Goal: Information Seeking & Learning: Learn about a topic

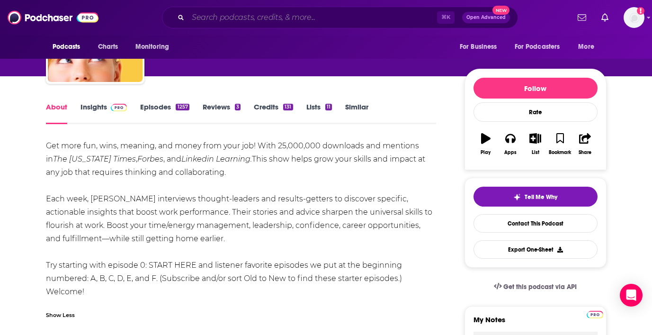
click at [191, 22] on input "Search podcasts, credits, & more..." at bounding box center [312, 17] width 249 height 15
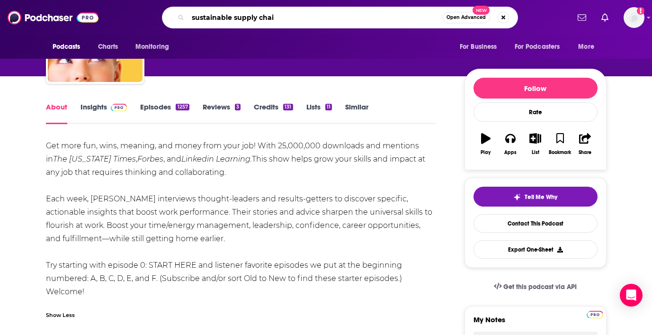
type input "sustainable supply chain"
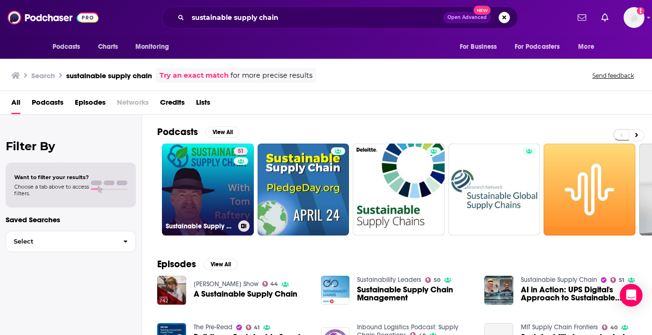
click at [218, 182] on link "51 Sustainable Supply Chain" at bounding box center [208, 189] width 92 height 92
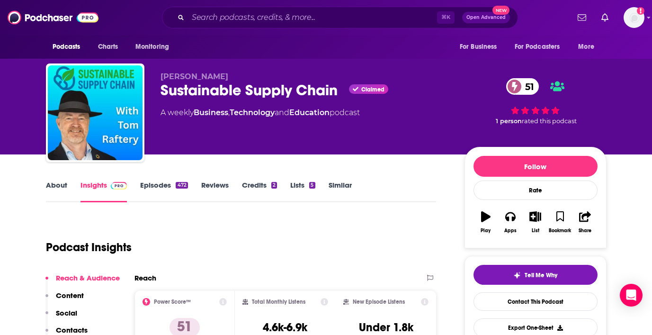
scroll to position [41, 0]
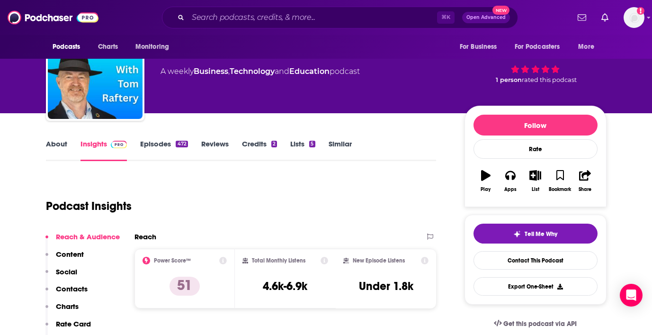
click at [57, 147] on link "About" at bounding box center [56, 150] width 21 height 22
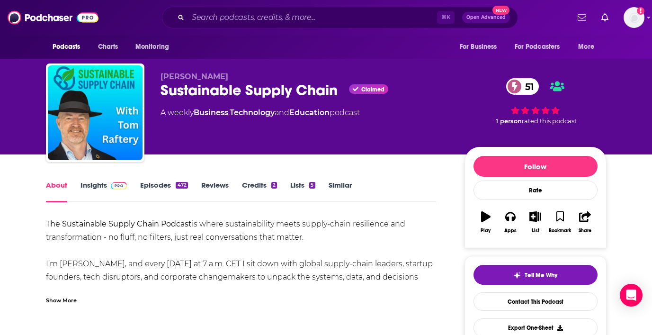
scroll to position [49, 0]
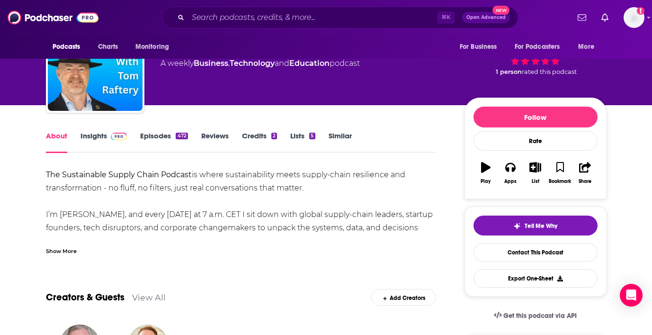
click at [63, 251] on div "Show More" at bounding box center [61, 250] width 31 height 9
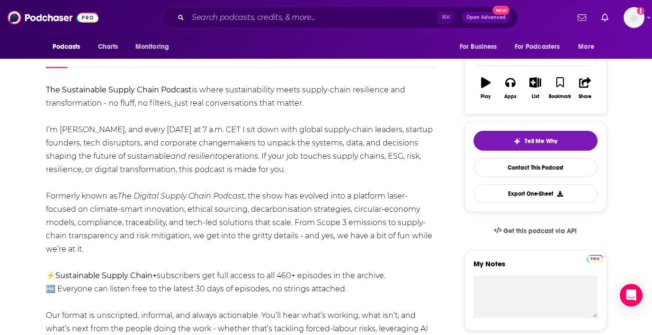
scroll to position [0, 0]
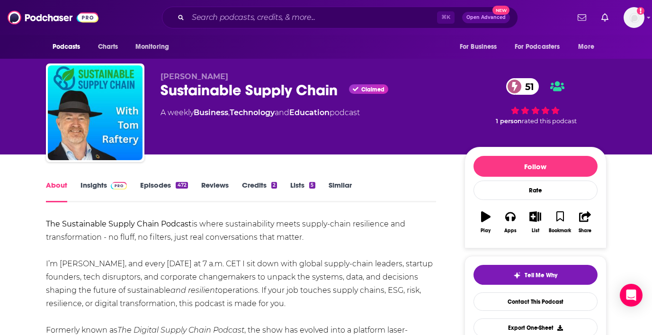
click at [97, 187] on link "Insights" at bounding box center [103, 191] width 47 height 22
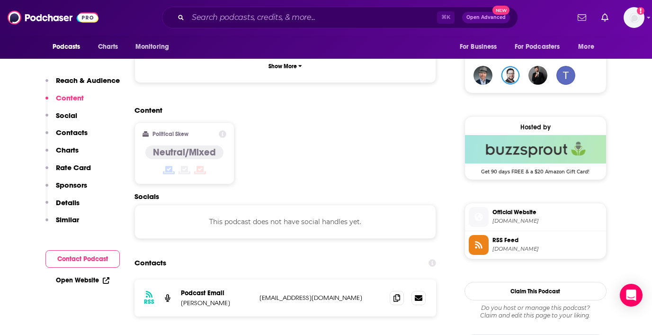
scroll to position [693, 0]
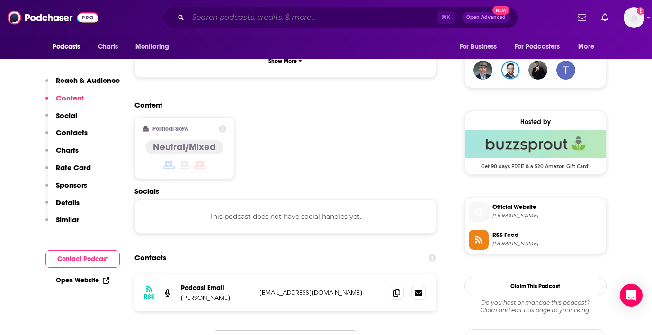
click at [280, 18] on input "Search podcasts, credits, & more..." at bounding box center [312, 17] width 249 height 15
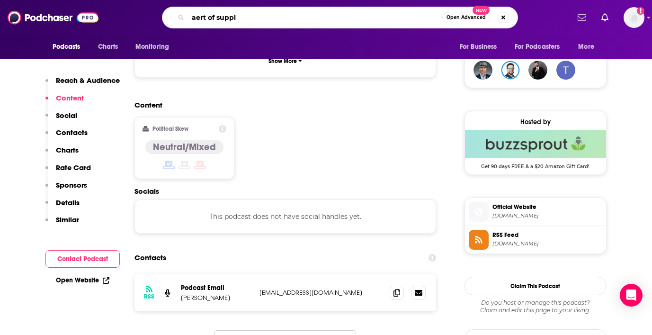
type input "aert of supply"
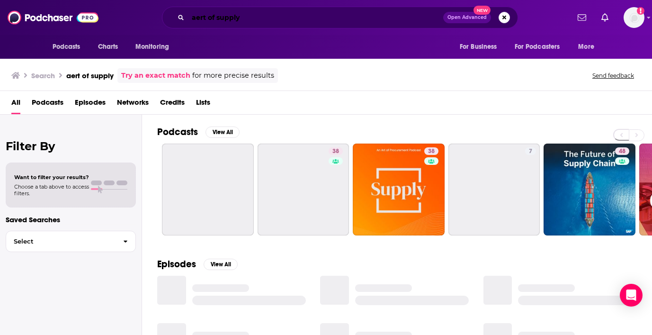
click at [198, 18] on input "aert of supply" at bounding box center [315, 17] width 255 height 15
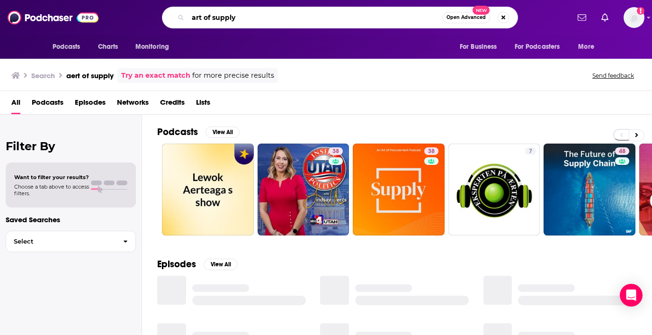
type input "art of supply"
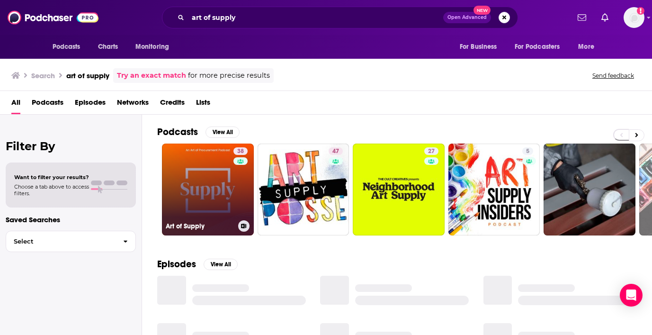
click at [204, 190] on link "38 Art of Supply" at bounding box center [208, 189] width 92 height 92
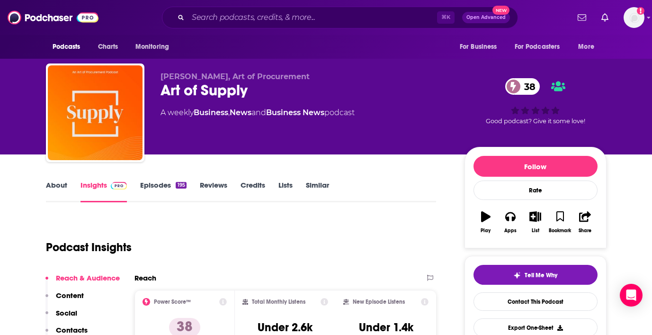
click at [59, 187] on link "About" at bounding box center [56, 191] width 21 height 22
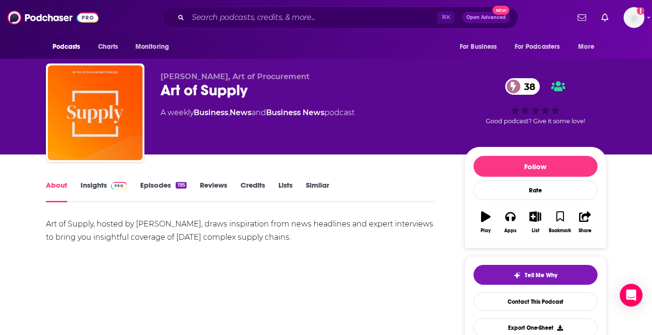
click at [156, 188] on link "Episodes 195" at bounding box center [163, 191] width 46 height 22
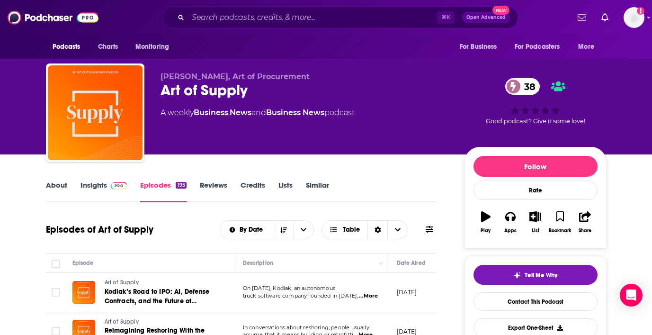
click at [58, 185] on link "About" at bounding box center [56, 191] width 21 height 22
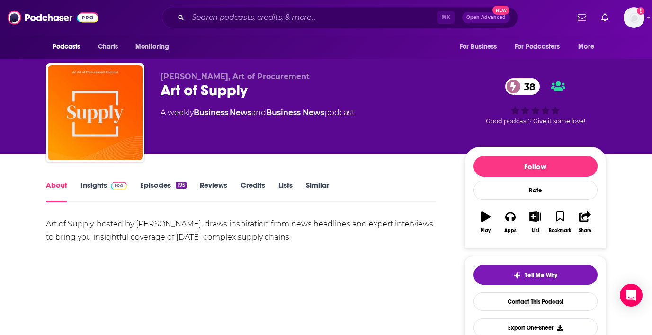
click at [102, 185] on link "Insights" at bounding box center [103, 191] width 47 height 22
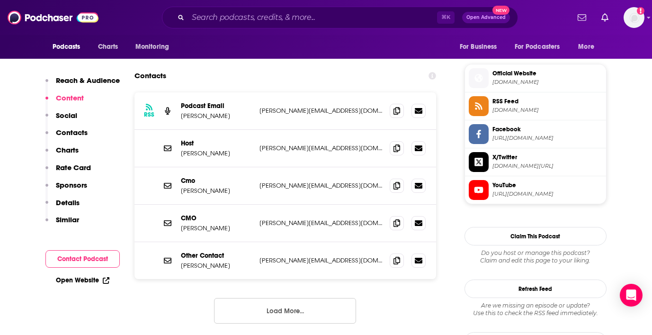
scroll to position [749, 0]
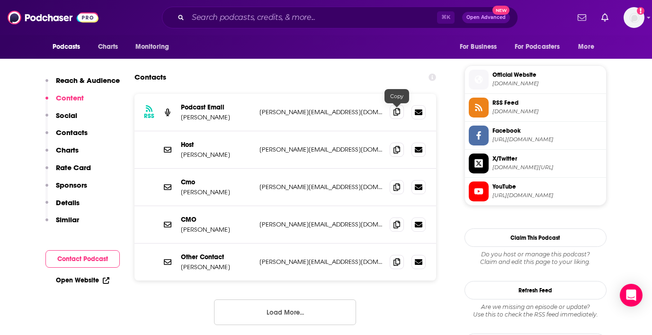
click at [397, 113] on icon at bounding box center [396, 112] width 7 height 8
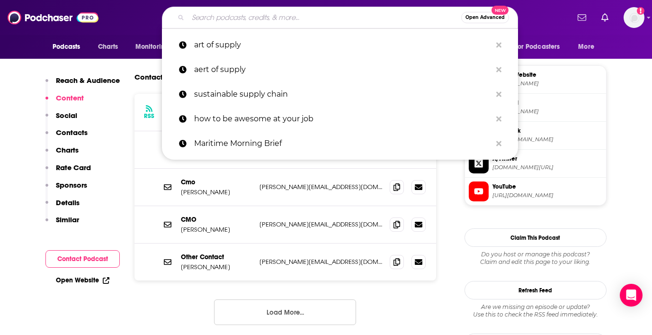
click at [237, 18] on input "Search podcasts, credits, & more..." at bounding box center [324, 17] width 273 height 15
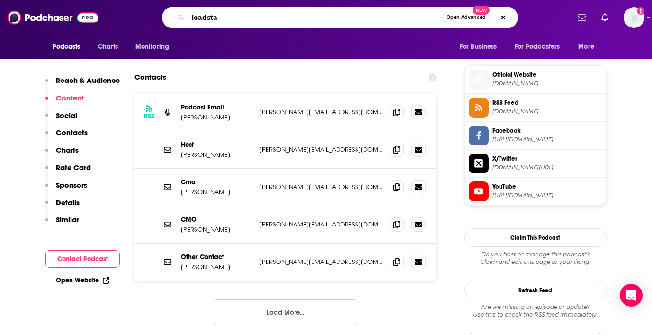
type input "loadstar"
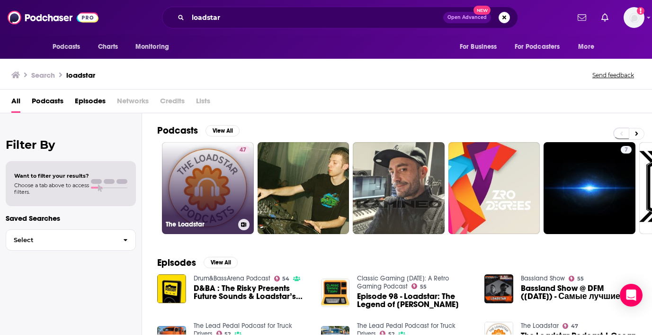
click at [217, 177] on link "47 The Loadstar" at bounding box center [208, 188] width 92 height 92
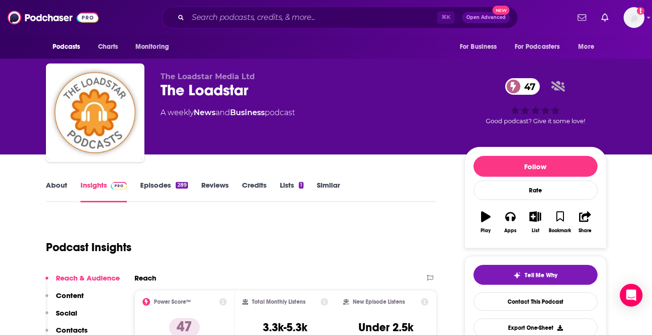
scroll to position [49, 0]
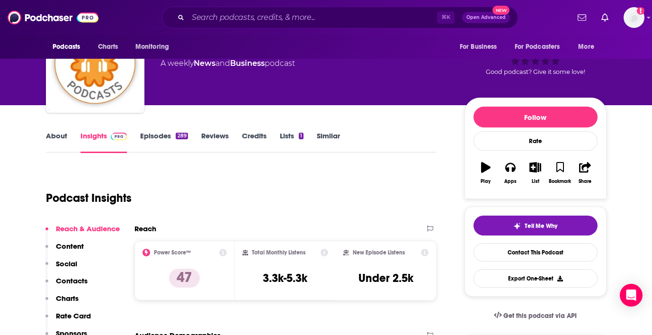
click at [160, 130] on div "About Insights Episodes 289 Reviews Credits Lists 1 Similar" at bounding box center [241, 141] width 391 height 23
click at [157, 133] on link "Episodes 289" at bounding box center [163, 142] width 47 height 22
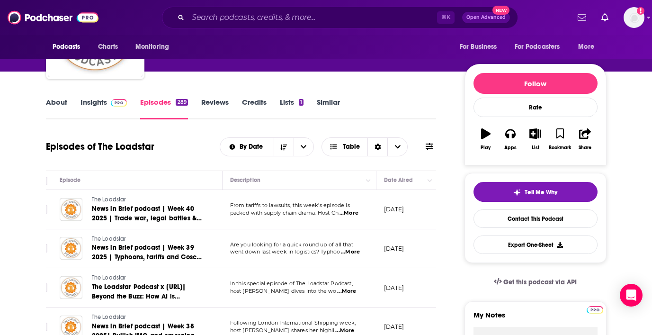
scroll to position [0, 15]
click at [353, 215] on span "...More" at bounding box center [347, 213] width 19 height 8
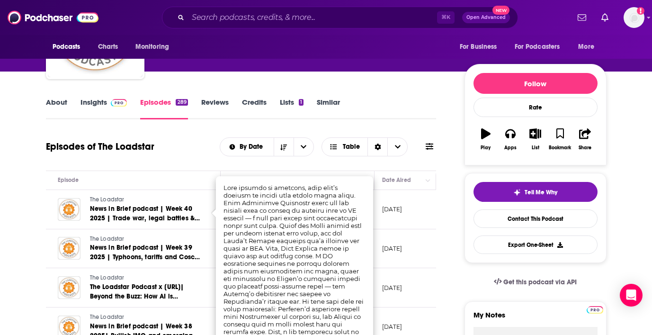
click at [169, 146] on div "Episodes of The Loadstar By Date Table" at bounding box center [241, 146] width 391 height 25
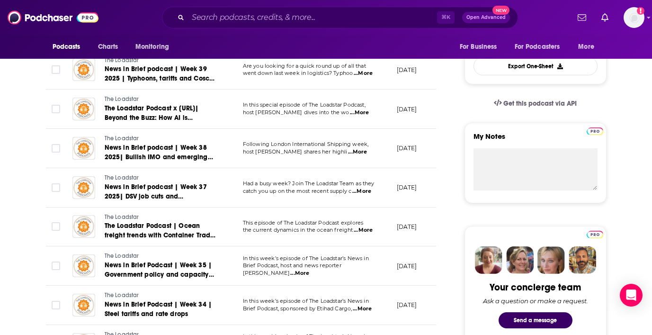
scroll to position [0, 0]
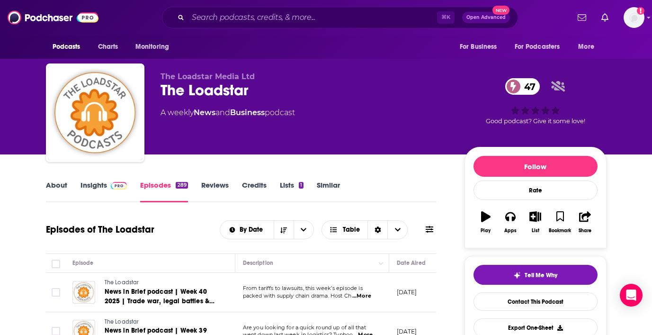
click at [54, 186] on link "About" at bounding box center [56, 191] width 21 height 22
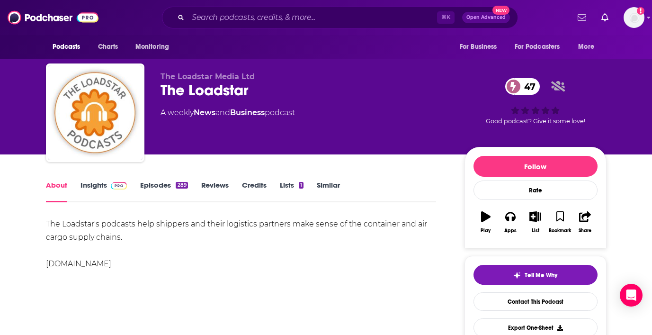
click at [93, 184] on link "Insights" at bounding box center [103, 191] width 47 height 22
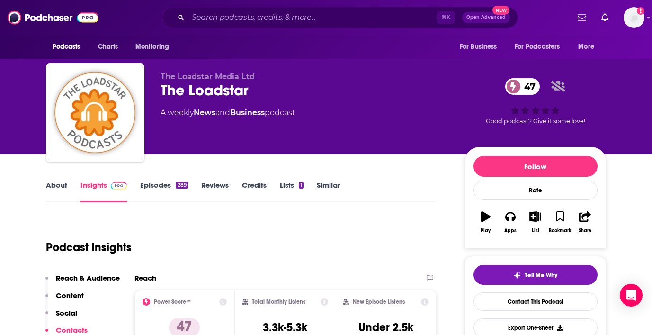
click at [162, 184] on link "Episodes 289" at bounding box center [163, 191] width 47 height 22
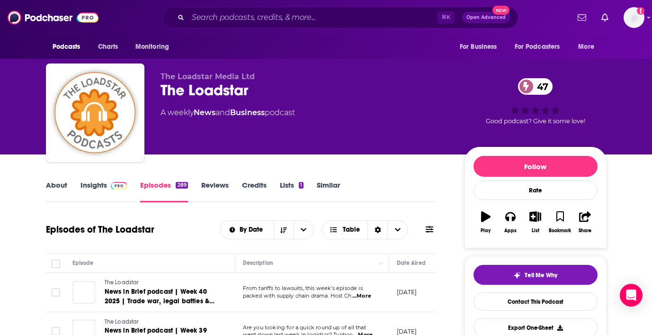
scroll to position [172, 0]
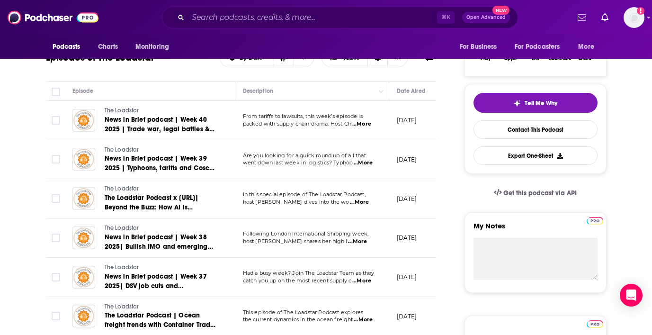
click at [365, 164] on span "...More" at bounding box center [363, 163] width 19 height 8
click at [190, 84] on th "Episode" at bounding box center [150, 91] width 170 height 19
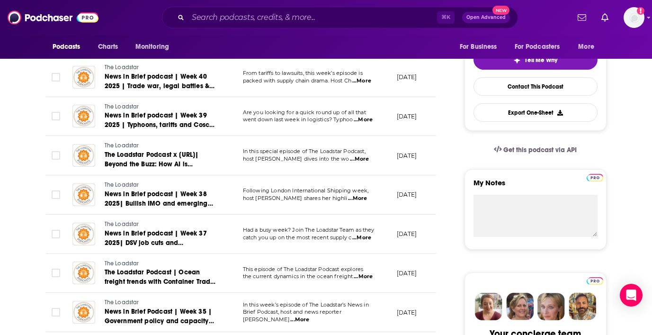
scroll to position [231, 0]
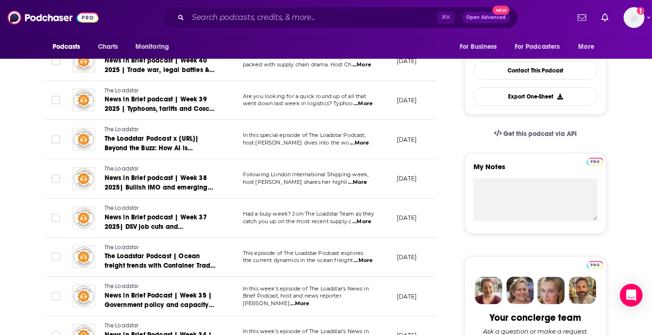
click at [367, 223] on span "...More" at bounding box center [361, 222] width 19 height 8
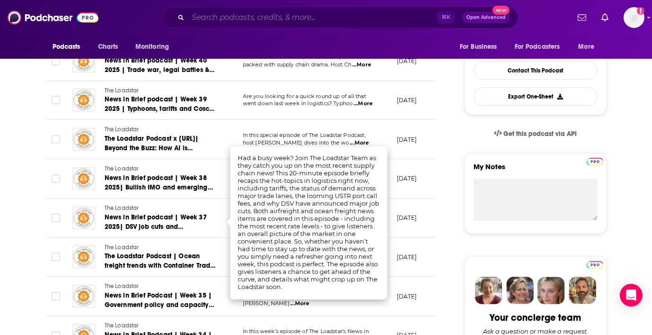
click at [267, 23] on input "Search podcasts, credits, & more..." at bounding box center [312, 17] width 249 height 15
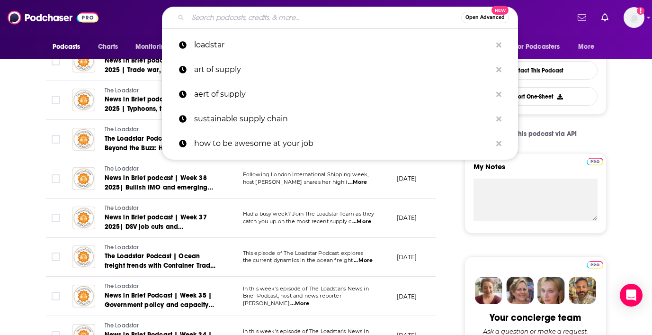
paste input "Seatrade Maritime by Informa Markets"
type input "Seatrade Maritime by Informa Markets"
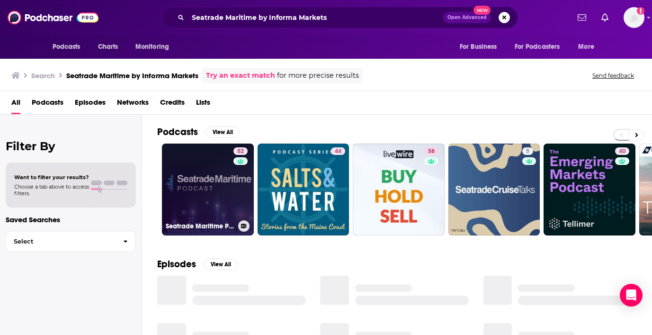
click at [202, 190] on link "52 Seatrade Maritime Podcast" at bounding box center [208, 189] width 92 height 92
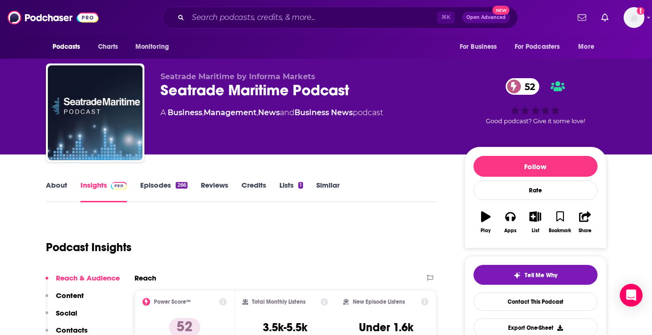
click at [65, 184] on link "About" at bounding box center [56, 191] width 21 height 22
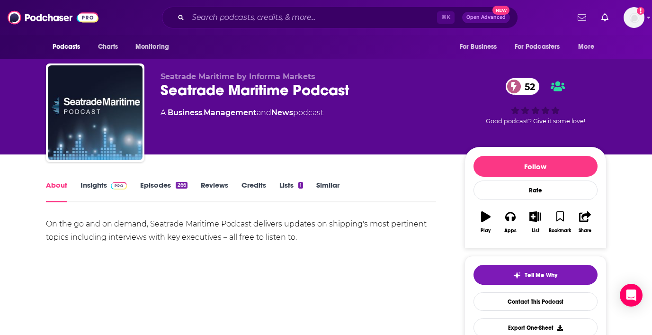
click at [90, 183] on link "Insights" at bounding box center [103, 191] width 47 height 22
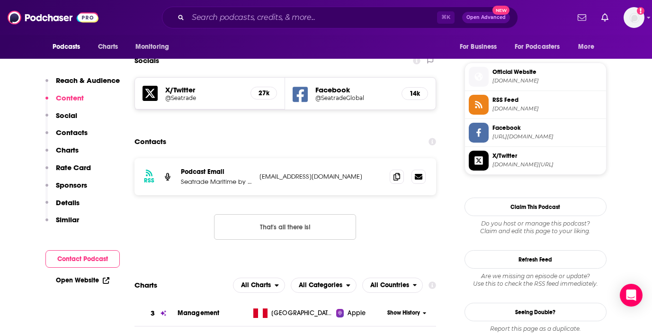
scroll to position [830, 0]
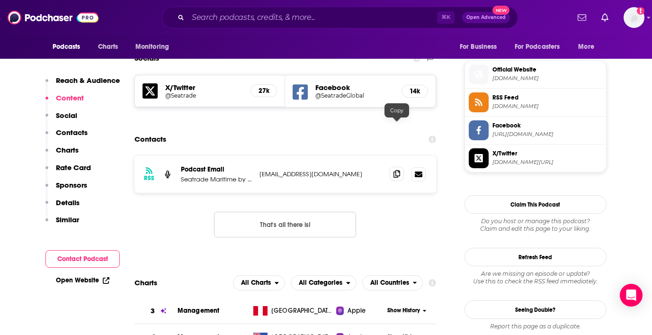
click at [396, 170] on icon at bounding box center [396, 174] width 7 height 8
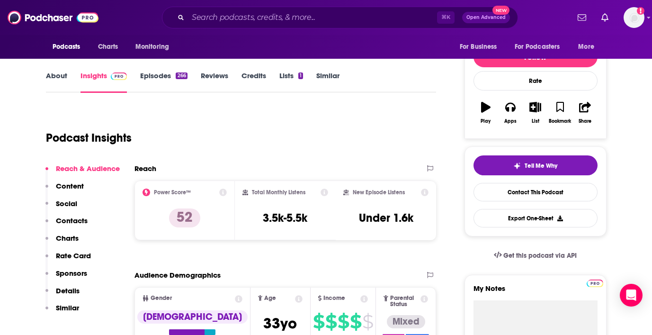
scroll to position [0, 0]
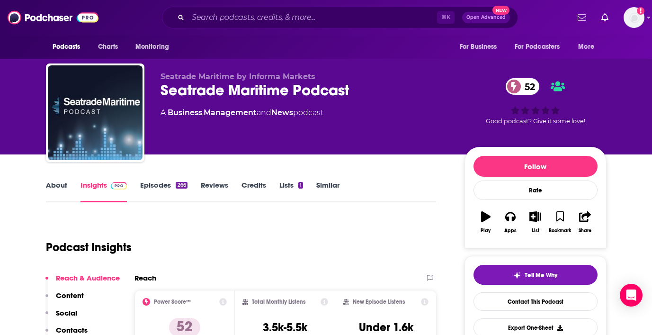
click at [157, 181] on link "Episodes 266" at bounding box center [163, 191] width 47 height 22
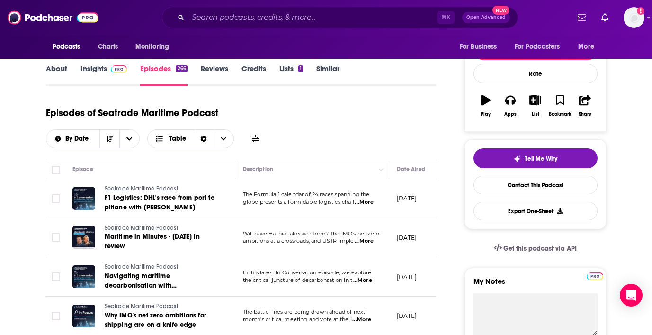
scroll to position [150, 0]
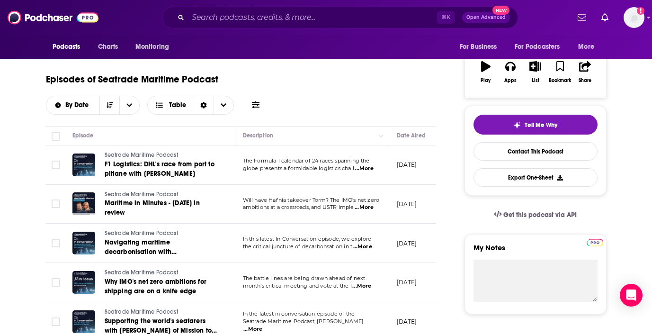
click at [369, 244] on span "...More" at bounding box center [362, 247] width 19 height 8
click at [339, 109] on div "Episodes of Seatrade Maritime Podcast By Date Table" at bounding box center [241, 90] width 391 height 47
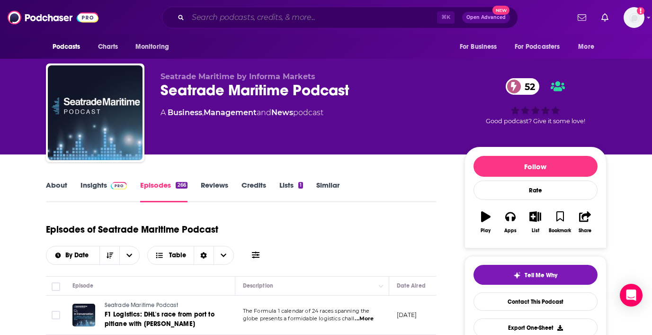
click at [279, 17] on input "Search podcasts, credits, & more..." at bounding box center [312, 17] width 249 height 15
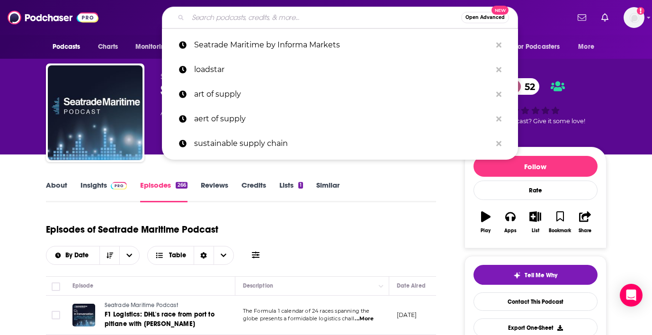
paste input "The maritime vision"
type input "The maritime vision"
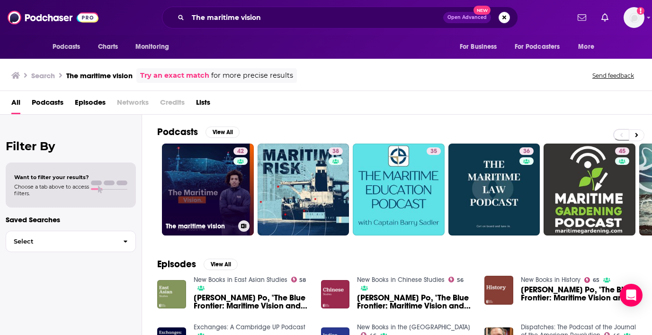
click at [209, 187] on link "42 The maritime vision" at bounding box center [208, 189] width 92 height 92
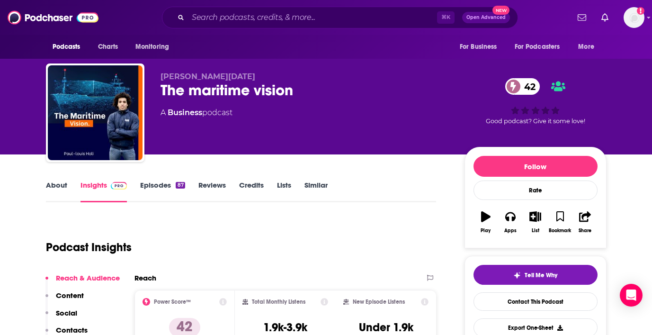
click at [53, 184] on link "About" at bounding box center [56, 191] width 21 height 22
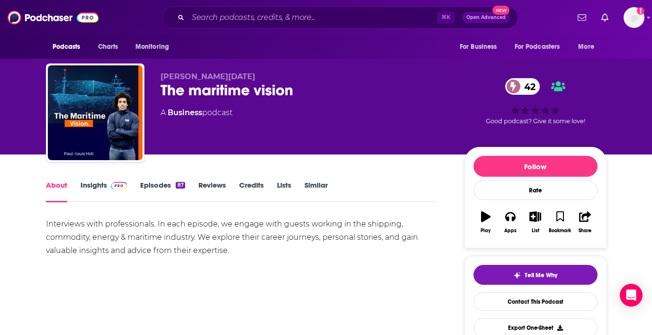
click at [159, 187] on link "Episodes 87" at bounding box center [162, 191] width 45 height 22
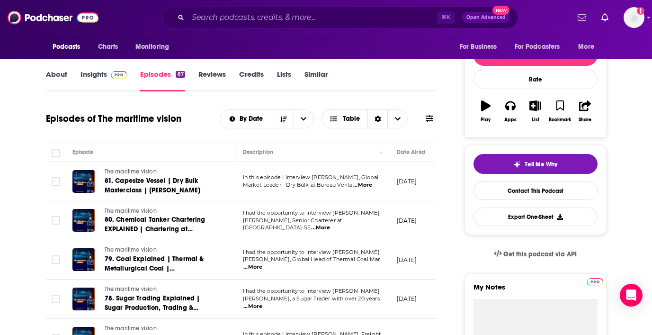
scroll to position [111, 0]
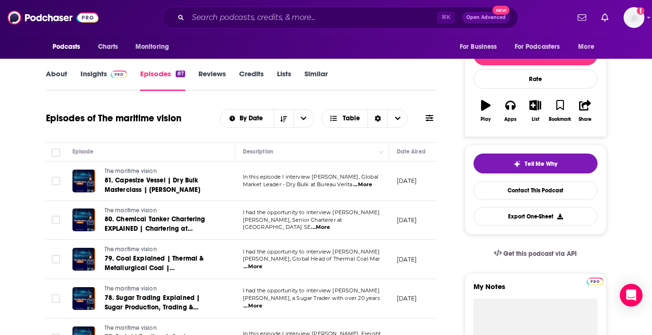
click at [374, 190] on td "In this episode I interview [PERSON_NAME], Global Market Leader - Dry Bulk at B…" at bounding box center [312, 180] width 154 height 39
click at [365, 184] on span "...More" at bounding box center [362, 185] width 19 height 8
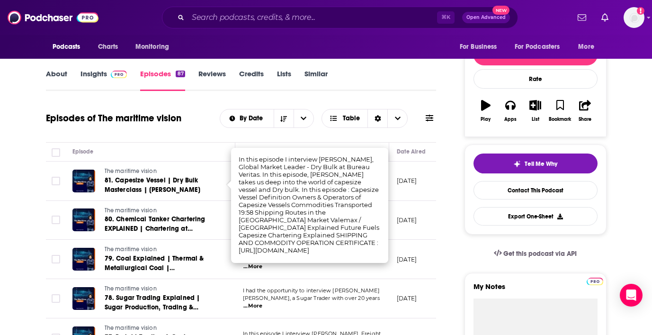
click at [203, 107] on div "Episodes of The maritime vision By Date Table" at bounding box center [241, 118] width 391 height 25
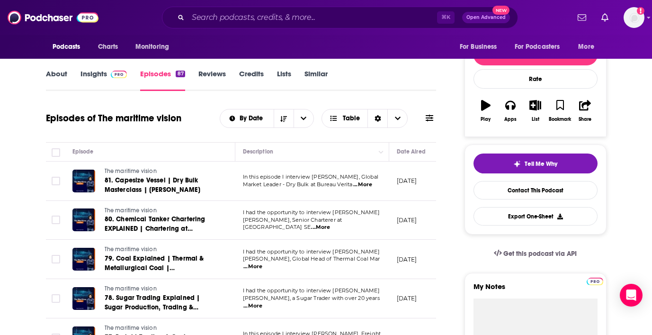
scroll to position [151, 0]
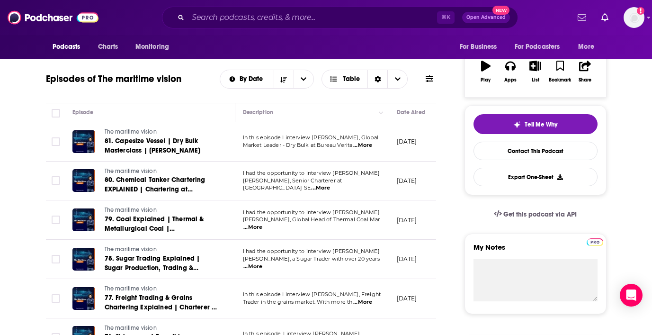
click at [262, 223] on span "...More" at bounding box center [252, 227] width 19 height 8
click at [195, 95] on div "Episodes of The maritime vision By Date Table" at bounding box center [241, 85] width 391 height 36
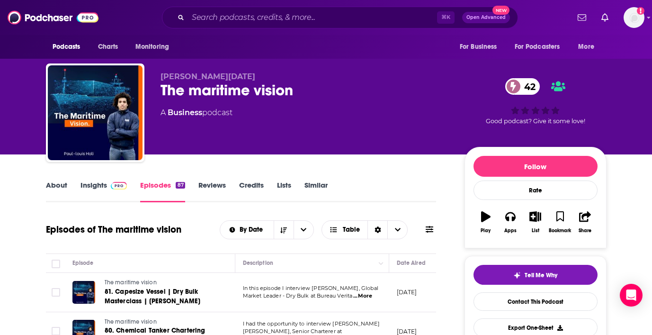
click at [103, 185] on link "Insights" at bounding box center [103, 191] width 47 height 22
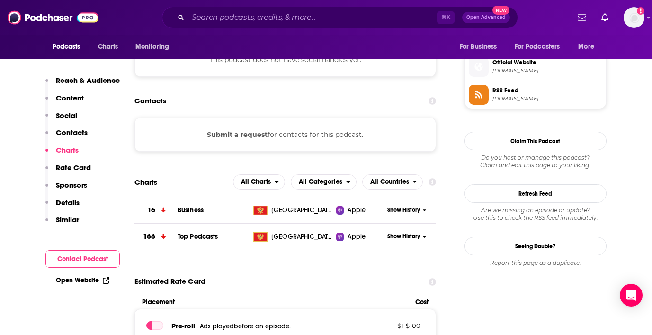
scroll to position [667, 0]
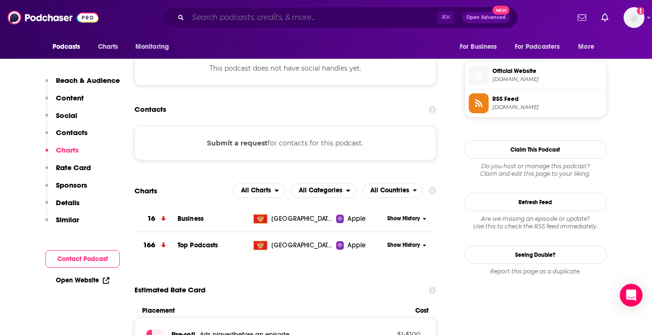
click at [284, 12] on input "Search podcasts, credits, & more..." at bounding box center [312, 17] width 249 height 15
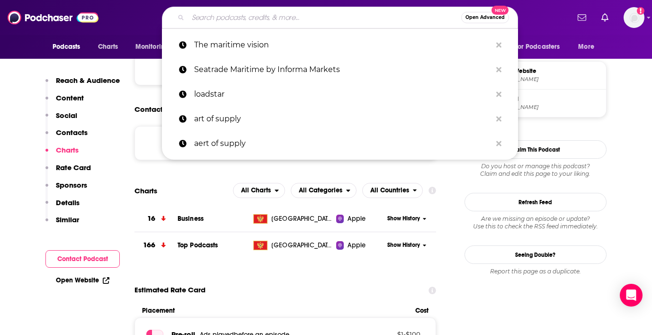
paste input "The Freight Pod"
type input "The Freight Pod"
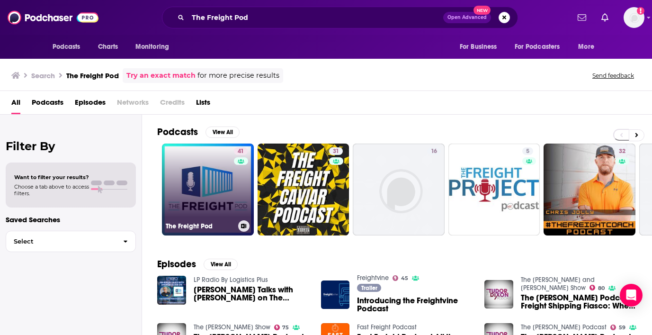
click at [184, 173] on link "41 The Freight Pod" at bounding box center [208, 189] width 92 height 92
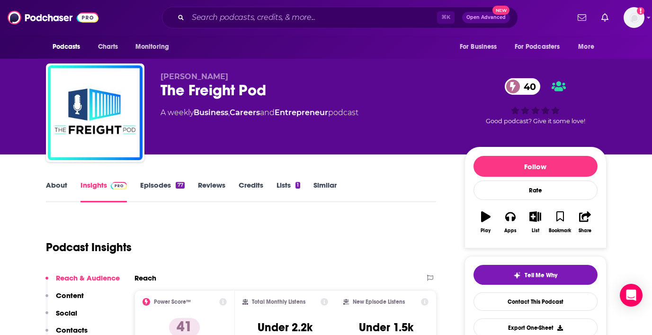
click at [54, 185] on link "About" at bounding box center [56, 191] width 21 height 22
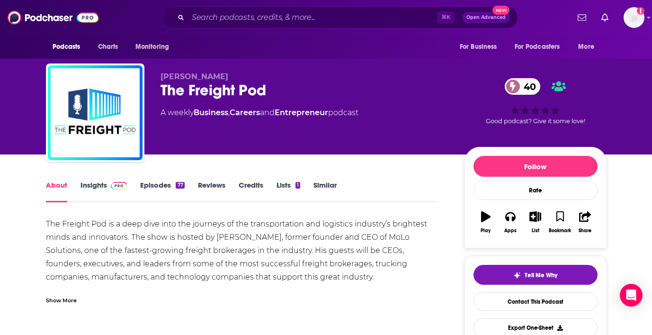
click at [89, 187] on link "Insights" at bounding box center [103, 191] width 47 height 22
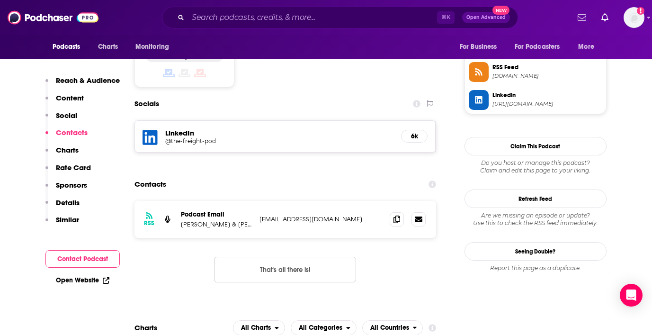
scroll to position [785, 0]
click at [259, 21] on input "Search podcasts, credits, & more..." at bounding box center [312, 17] width 249 height 15
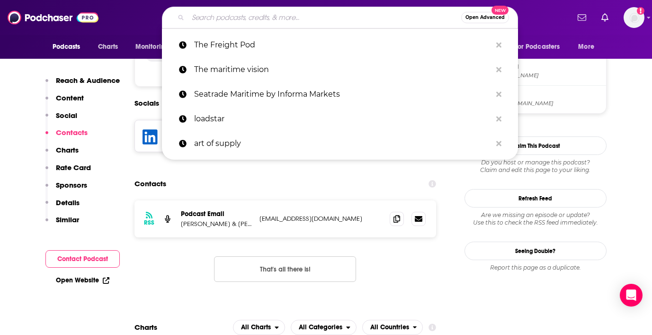
paste input "FTR | State of Freight"
type input "FTR | State of Freight"
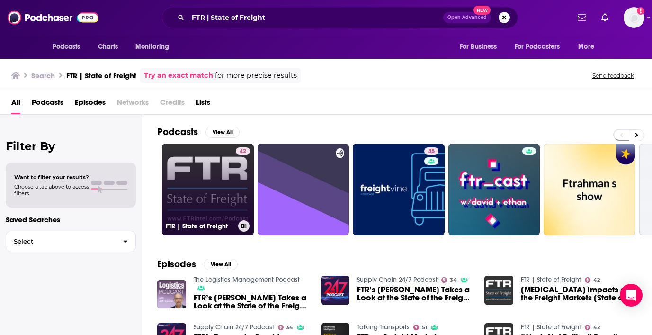
click at [188, 195] on link "42 FTR | State of Freight" at bounding box center [208, 189] width 92 height 92
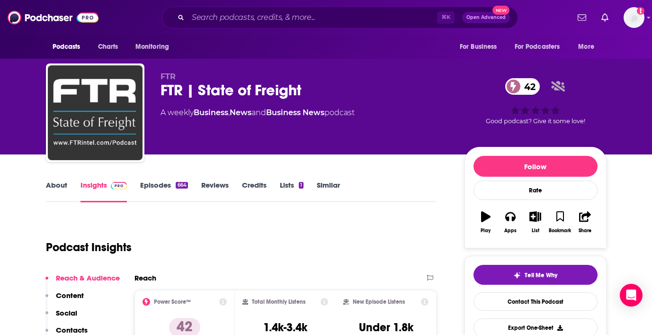
click at [55, 187] on link "About" at bounding box center [56, 191] width 21 height 22
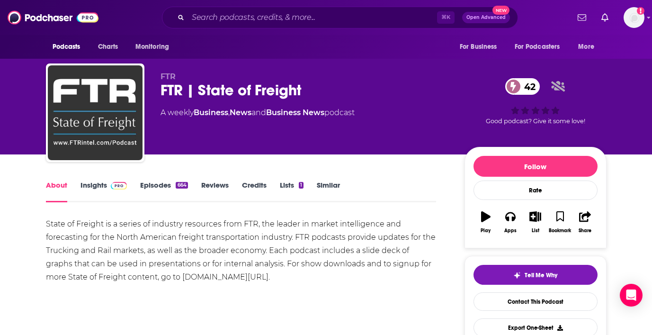
click at [161, 189] on link "Episodes 664" at bounding box center [163, 191] width 47 height 22
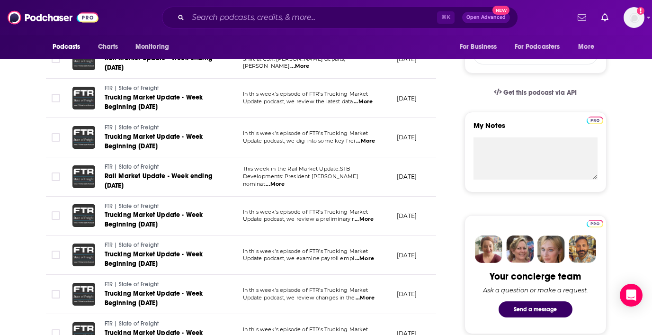
scroll to position [104, 0]
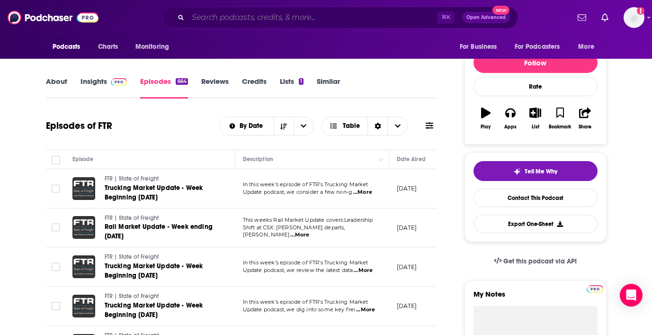
click at [307, 18] on input "Search podcasts, credits, & more..." at bounding box center [312, 17] width 249 height 15
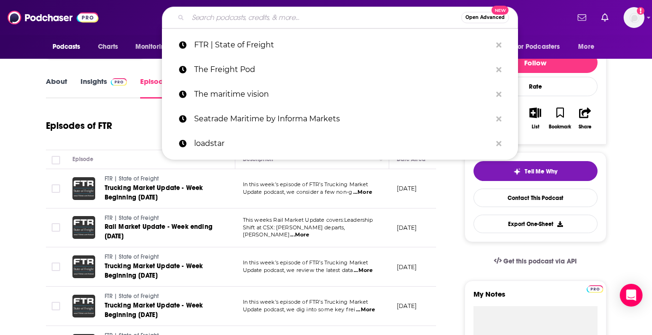
paste input "The Freight Buyers' Club"
type input "The Freight Buyers' Club"
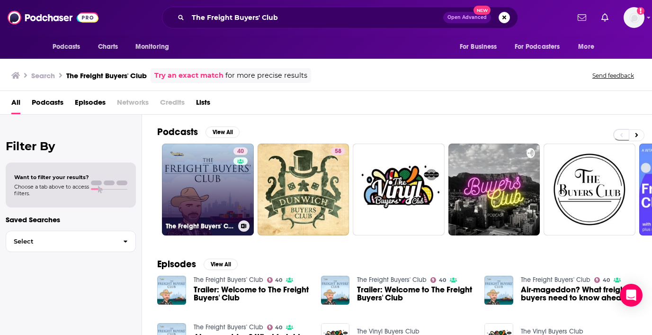
click at [211, 180] on link "40 The Freight Buyers' Club" at bounding box center [208, 189] width 92 height 92
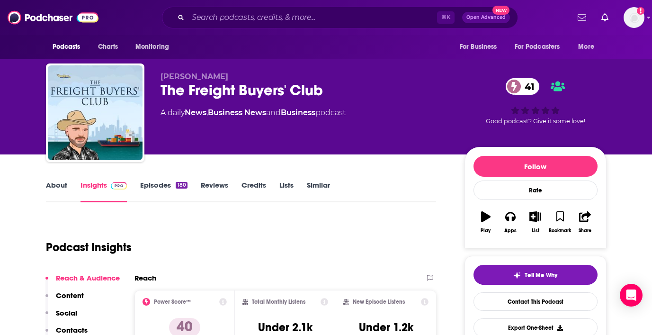
click at [52, 184] on link "About" at bounding box center [56, 191] width 21 height 22
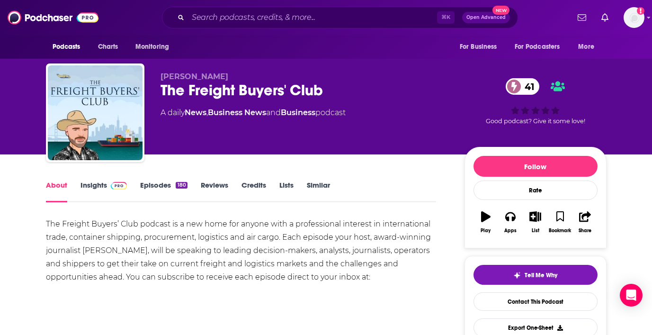
click at [96, 187] on link "Insights" at bounding box center [103, 191] width 47 height 22
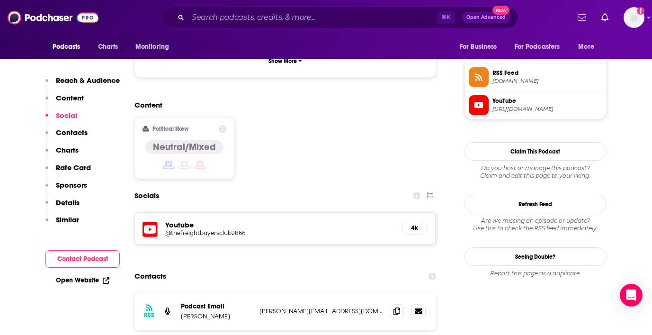
scroll to position [720, 0]
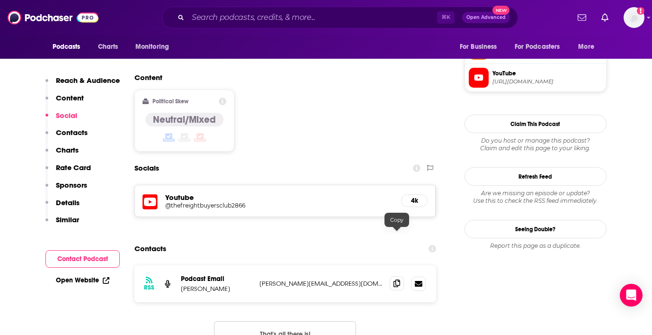
click at [393, 279] on icon at bounding box center [396, 283] width 7 height 8
click at [241, 19] on input "Search podcasts, credits, & more..." at bounding box center [312, 17] width 249 height 15
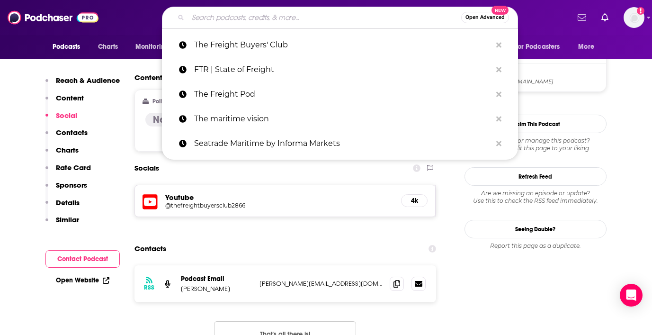
paste input "Freightvine"
type input "Freightvine"
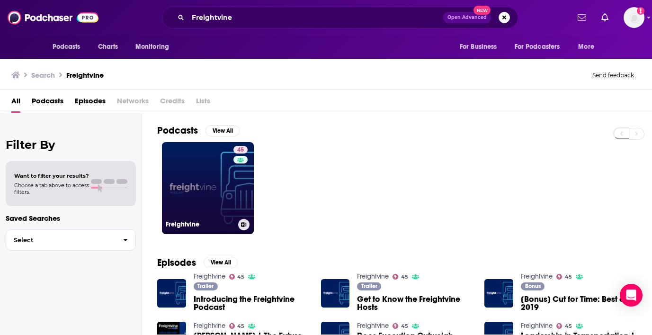
click at [180, 193] on link "45 Freightvine" at bounding box center [208, 188] width 92 height 92
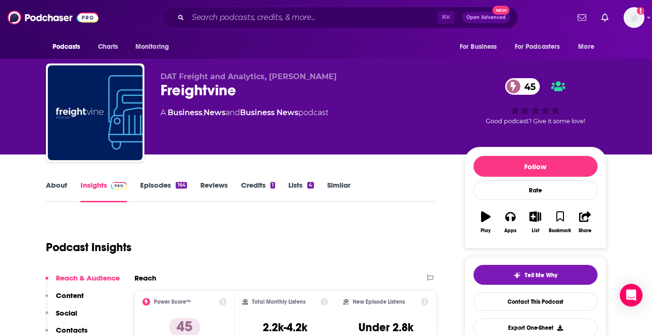
click at [57, 182] on link "About" at bounding box center [56, 191] width 21 height 22
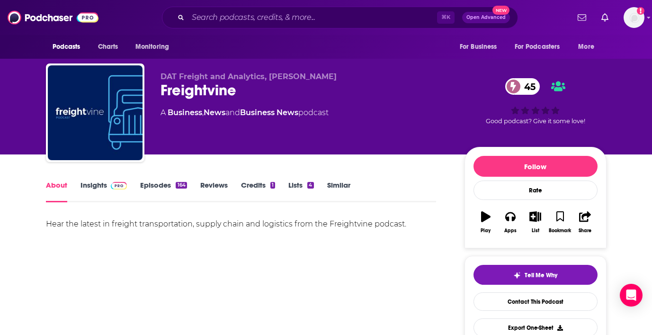
click at [156, 186] on link "Episodes 164" at bounding box center [163, 191] width 46 height 22
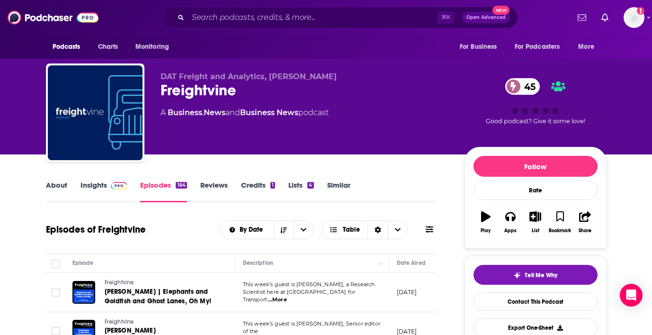
click at [96, 184] on link "Insights" at bounding box center [103, 191] width 47 height 22
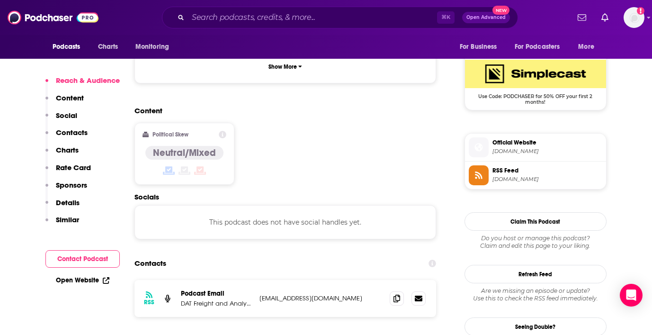
scroll to position [688, 0]
